Goal: Task Accomplishment & Management: Use online tool/utility

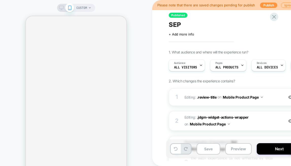
scroll to position [0, 0]
click at [233, 152] on button "Preview" at bounding box center [238, 148] width 26 height 11
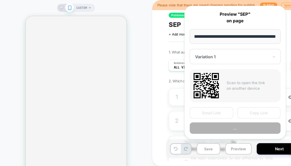
scroll to position [0, 0]
click at [153, 105] on div "Published SEP Click to edit experience details + Add more info 1. What audience…" at bounding box center [263, 83] width 223 height 166
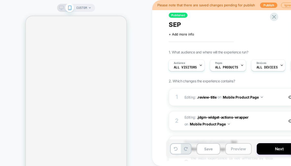
click at [235, 149] on button "Preview" at bounding box center [238, 148] width 26 height 11
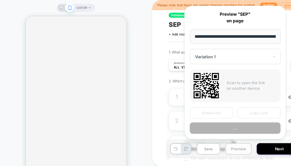
scroll to position [0, 196]
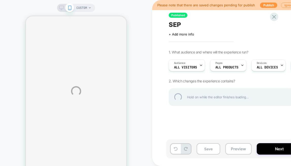
click at [233, 151] on div "CUSTOM Please note that there are saved changes pending for publish Publish Ign…" at bounding box center [145, 91] width 291 height 183
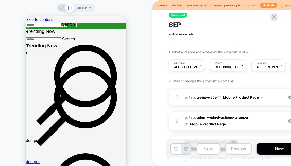
click at [0, 0] on button "Preview" at bounding box center [0, 0] width 0 height 0
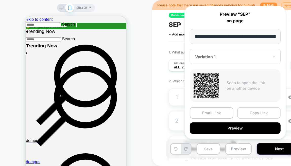
click at [251, 113] on button "Copy Link" at bounding box center [259, 112] width 44 height 11
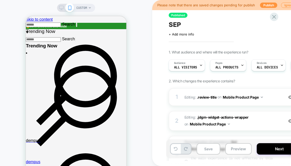
click at [30, 8] on div "CUSTOM" at bounding box center [76, 91] width 152 height 172
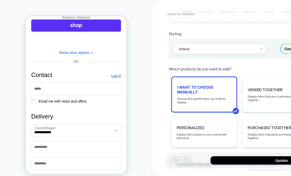
scroll to position [228, 0]
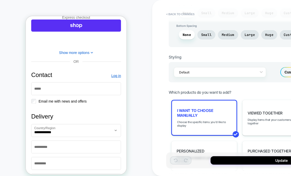
type textarea "*"
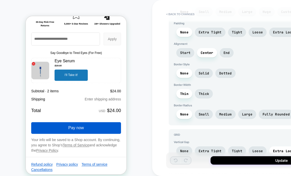
scroll to position [1275, 0]
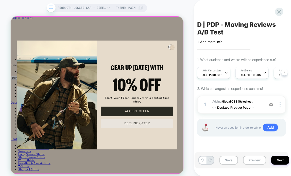
click at [183, 40] on div "Close dialog GEAR UP [DATE] WITH 10% OFF Start your Filson journey with a limit…" at bounding box center [126, 121] width 230 height 211
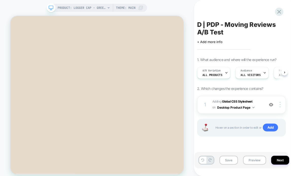
scroll to position [254, 0]
click at [271, 105] on img at bounding box center [271, 105] width 4 height 4
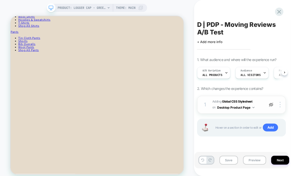
click at [271, 104] on img at bounding box center [271, 105] width 4 height 4
click at [0, 0] on button "Preview" at bounding box center [0, 0] width 0 height 0
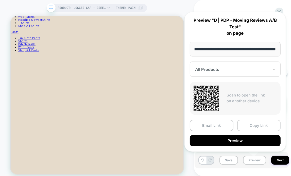
scroll to position [0, 0]
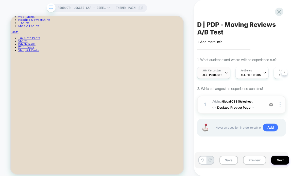
click at [0, 0] on div "A/B Variation All Products" at bounding box center [0, 0] width 0 height 0
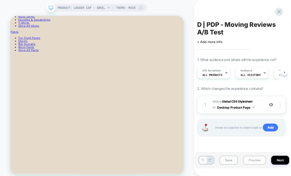
click at [0, 0] on button "Preview" at bounding box center [0, 0] width 0 height 0
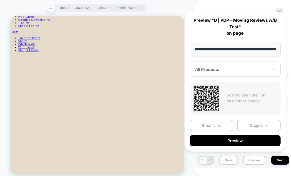
click at [238, 71] on div at bounding box center [232, 69] width 74 height 5
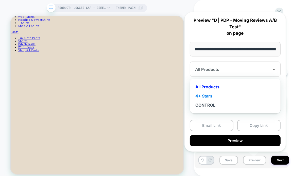
click at [221, 95] on div "4+ Stars" at bounding box center [235, 96] width 86 height 9
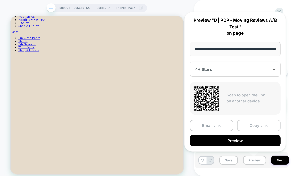
click at [252, 124] on button "Copy Link" at bounding box center [259, 125] width 44 height 11
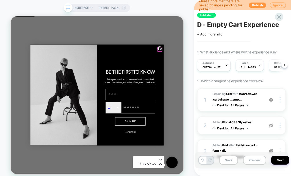
click at [210, 61] on icon "Close dialog" at bounding box center [211, 59] width 3 height 3
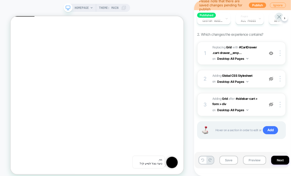
scroll to position [47, 0]
click at [230, 15] on button "Preview" at bounding box center [115, 10] width 230 height 10
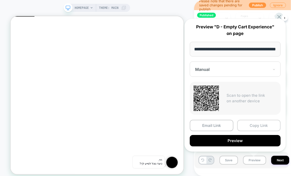
scroll to position [0, 0]
click at [256, 126] on button "Copy Link" at bounding box center [259, 125] width 44 height 11
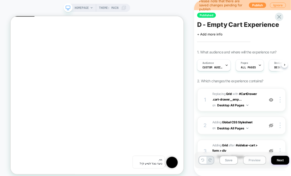
click at [0, 0] on button "Preview" at bounding box center [0, 0] width 0 height 0
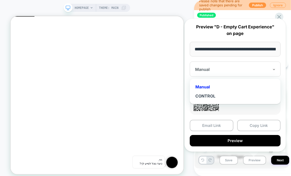
click at [242, 66] on div "Manual" at bounding box center [232, 69] width 75 height 6
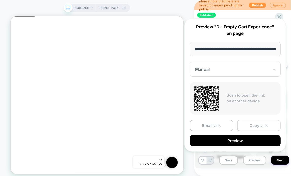
click at [255, 124] on button "Copy Link" at bounding box center [259, 125] width 44 height 11
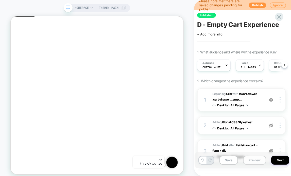
click at [0, 0] on button "Preview" at bounding box center [0, 0] width 0 height 0
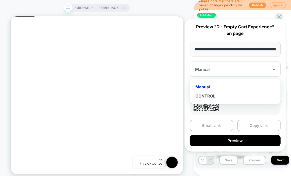
click at [217, 72] on div at bounding box center [232, 69] width 74 height 5
click at [214, 93] on div "CONTROL" at bounding box center [235, 96] width 86 height 9
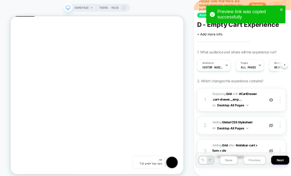
click at [0, 0] on button "Preview" at bounding box center [0, 0] width 0 height 0
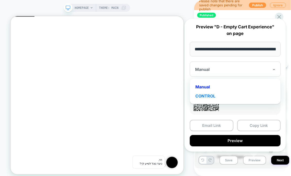
click at [215, 94] on div "CONTROL" at bounding box center [235, 96] width 86 height 9
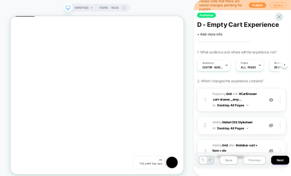
click at [0, 0] on button "Preview" at bounding box center [0, 0] width 0 height 0
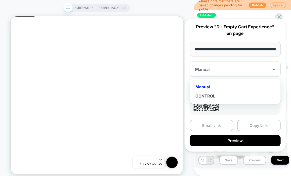
click at [224, 85] on div "Manual" at bounding box center [235, 86] width 86 height 9
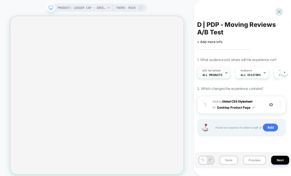
click at [219, 76] on span "All Products" at bounding box center [212, 75] width 20 height 4
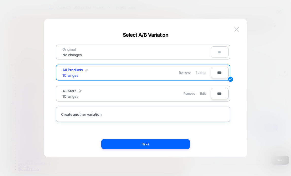
click at [118, 11] on div at bounding box center [145, 88] width 291 height 176
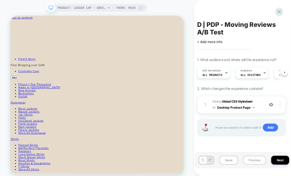
click at [250, 160] on button "Preview" at bounding box center [254, 160] width 23 height 9
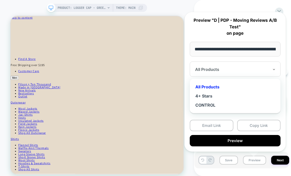
click at [216, 73] on div "All Products" at bounding box center [235, 69] width 91 height 15
click at [210, 87] on div "All Products" at bounding box center [235, 86] width 86 height 9
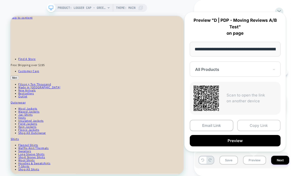
click at [34, 145] on button "Copy Link" at bounding box center [22, 147] width 24 height 5
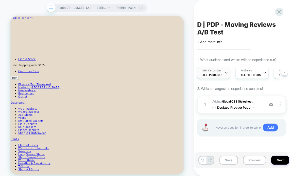
click at [0, 0] on span "All Products" at bounding box center [0, 0] width 0 height 0
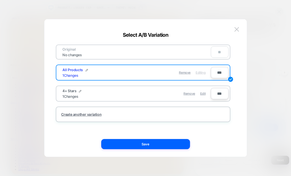
click at [212, 8] on div at bounding box center [145, 88] width 291 height 176
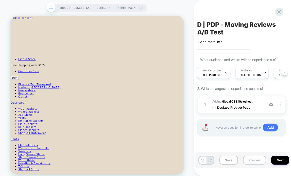
click at [248, 162] on button "Preview" at bounding box center [254, 160] width 23 height 9
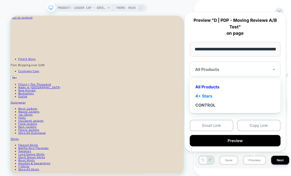
click at [231, 97] on div "4+ Stars" at bounding box center [235, 96] width 86 height 9
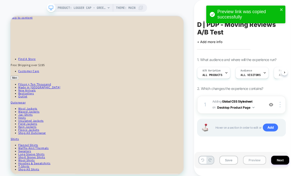
click at [246, 161] on button "Preview" at bounding box center [254, 160] width 23 height 9
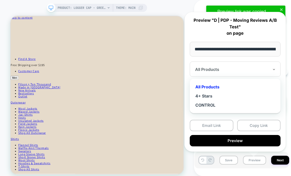
click at [232, 68] on div at bounding box center [232, 69] width 74 height 5
click at [212, 95] on div "4+ Stars" at bounding box center [235, 96] width 86 height 9
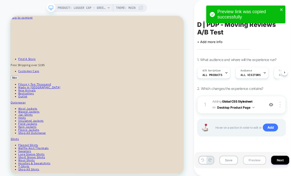
click at [248, 162] on button "Preview" at bounding box center [254, 160] width 23 height 9
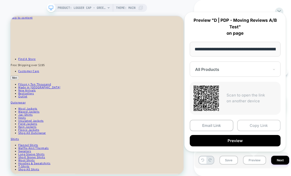
click at [251, 123] on button "Copy Link" at bounding box center [259, 125] width 44 height 11
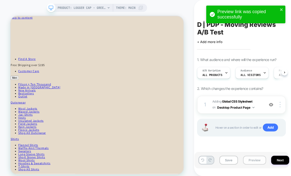
click at [247, 160] on button "Preview" at bounding box center [254, 160] width 23 height 9
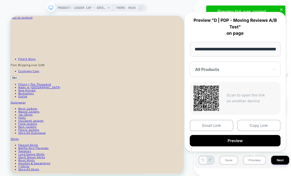
click at [229, 70] on div at bounding box center [232, 69] width 74 height 5
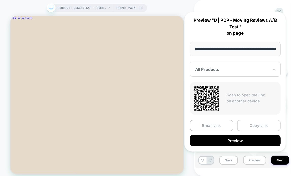
click at [252, 126] on button "Copy Link" at bounding box center [259, 125] width 44 height 11
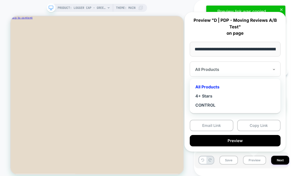
click at [227, 75] on div "All Products" at bounding box center [235, 69] width 91 height 15
click at [220, 95] on div "4+ Stars" at bounding box center [235, 96] width 86 height 9
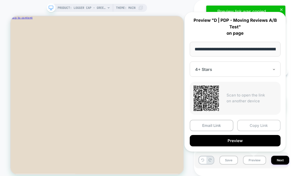
click at [253, 124] on button "Copy Link" at bounding box center [259, 125] width 44 height 11
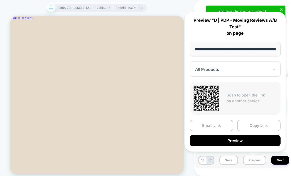
click at [230, 65] on div "All Products" at bounding box center [235, 69] width 91 height 15
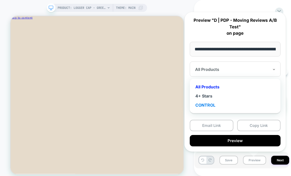
click at [221, 103] on div "CONTROL" at bounding box center [235, 105] width 86 height 9
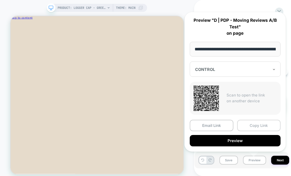
click at [260, 123] on button "Copy Link" at bounding box center [259, 125] width 44 height 11
